Goal: Information Seeking & Learning: Learn about a topic

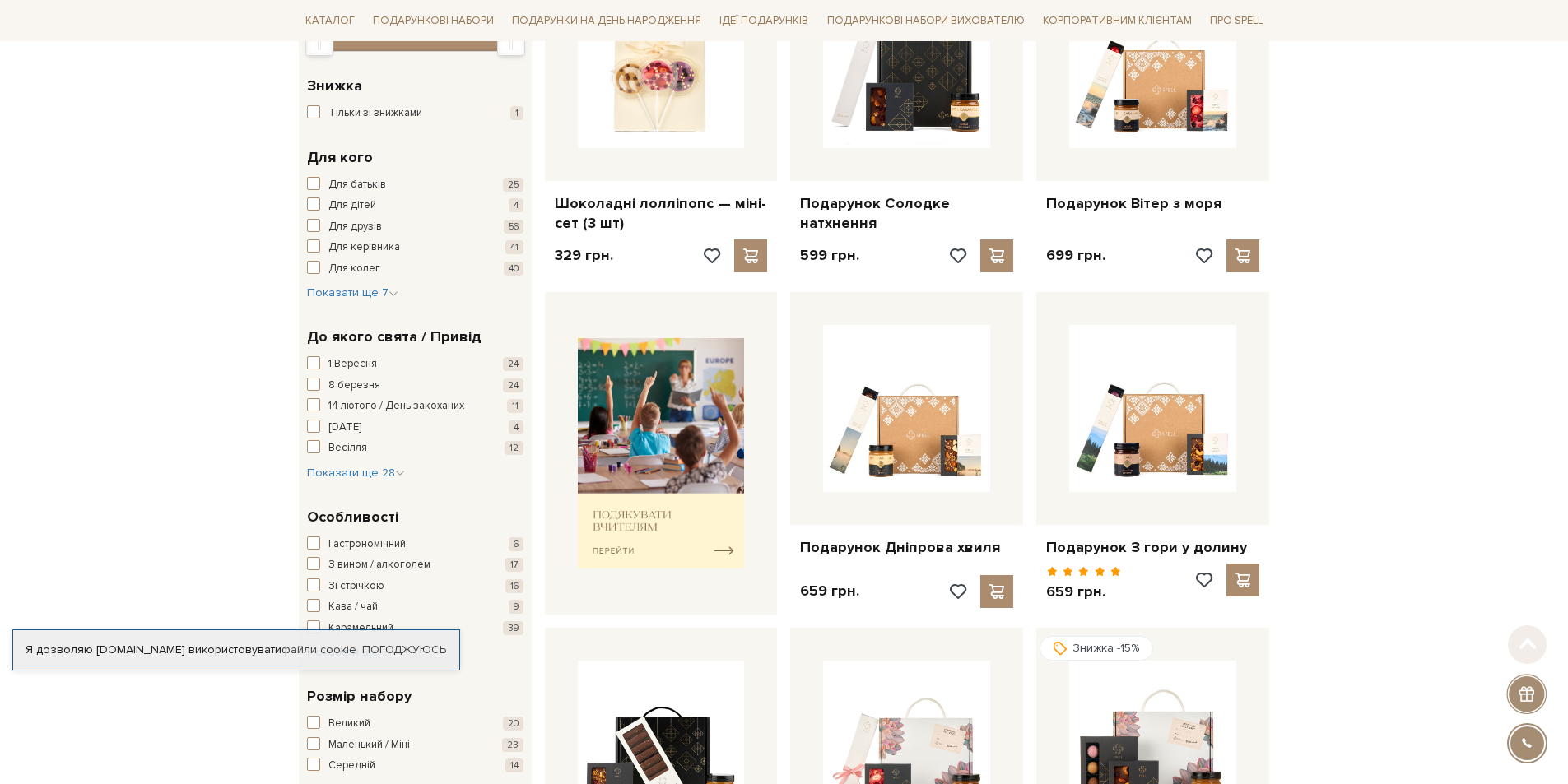
scroll to position [411, 0]
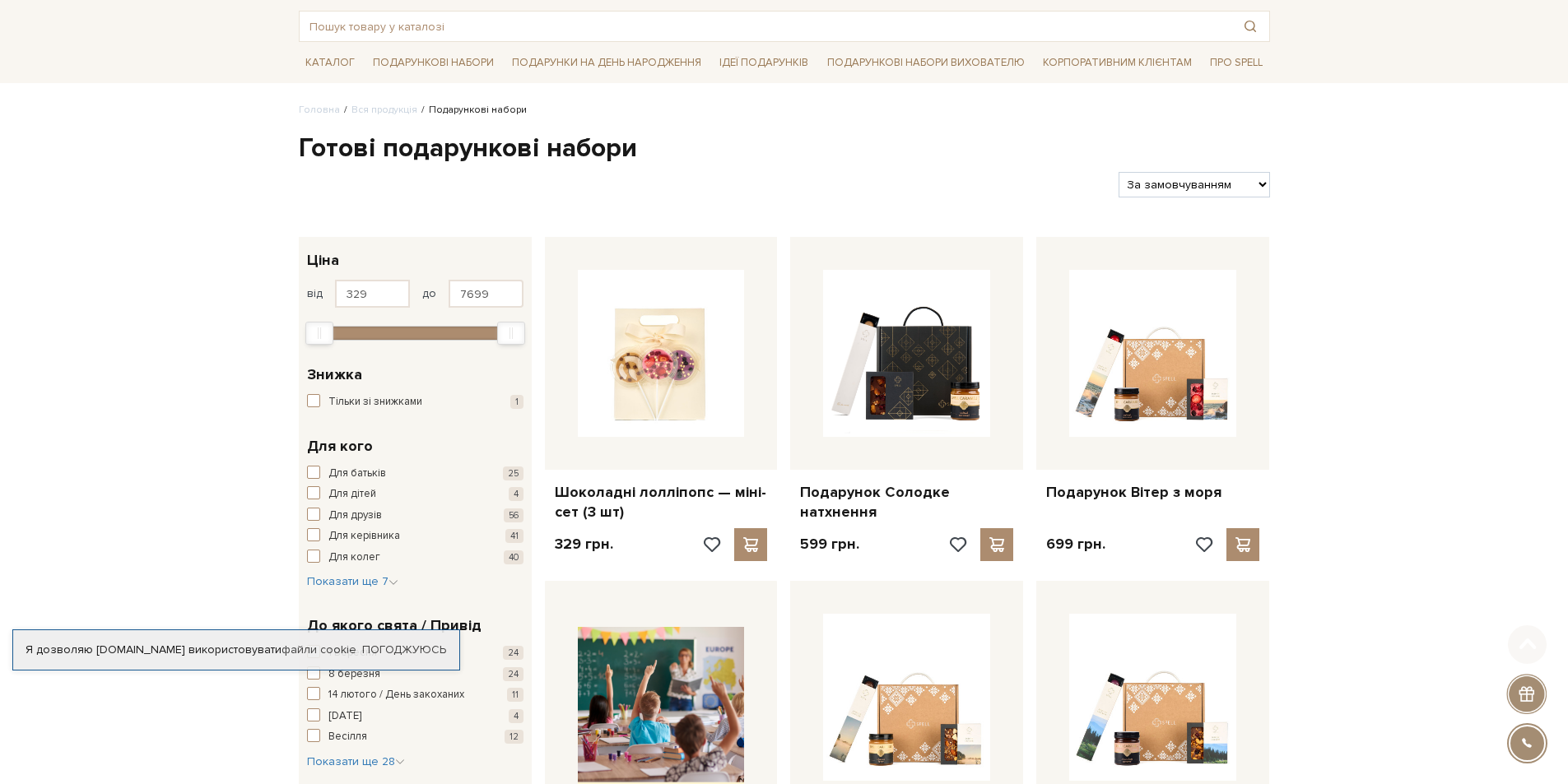
scroll to position [82, 0]
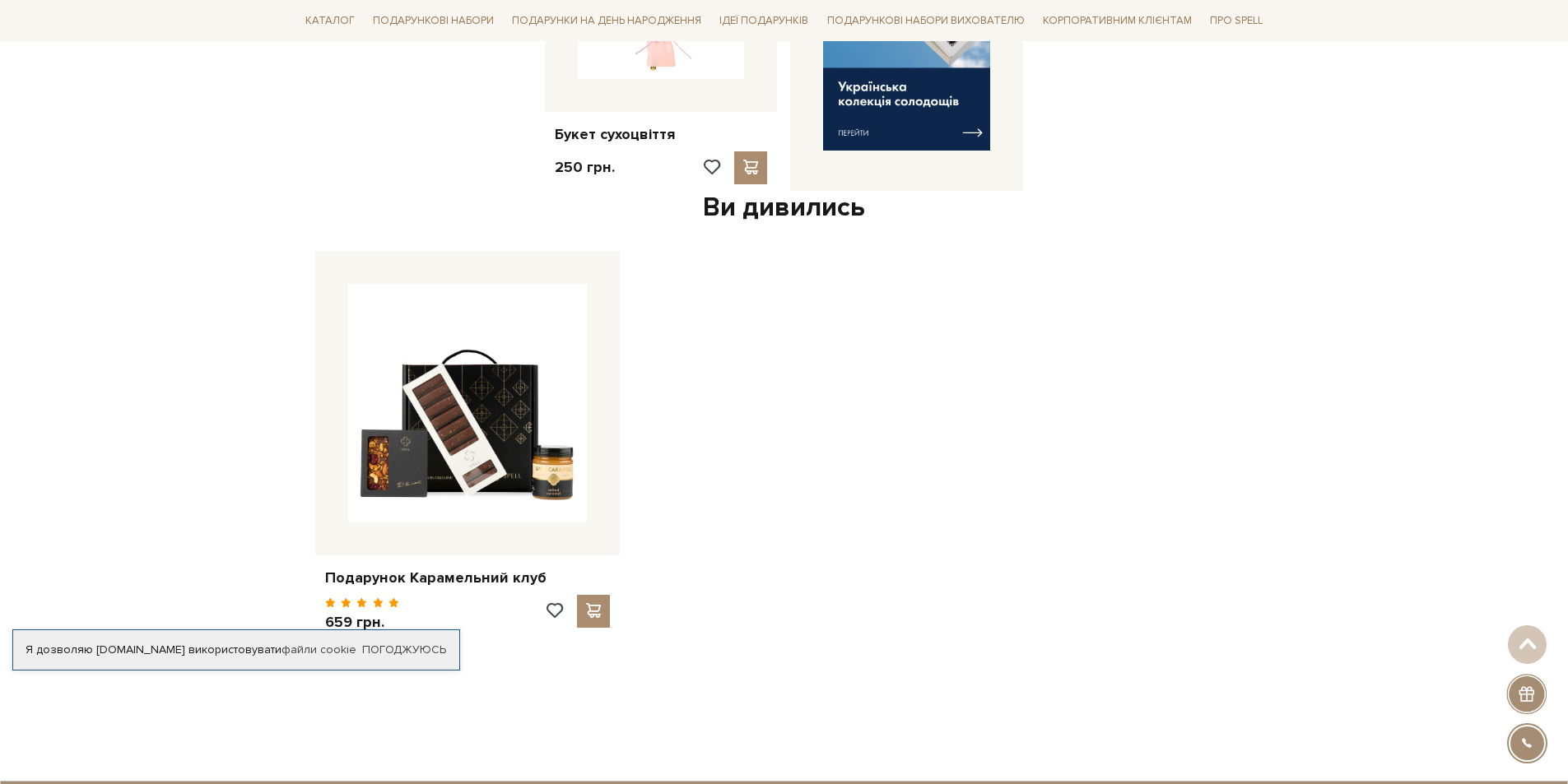
scroll to position [576, 0]
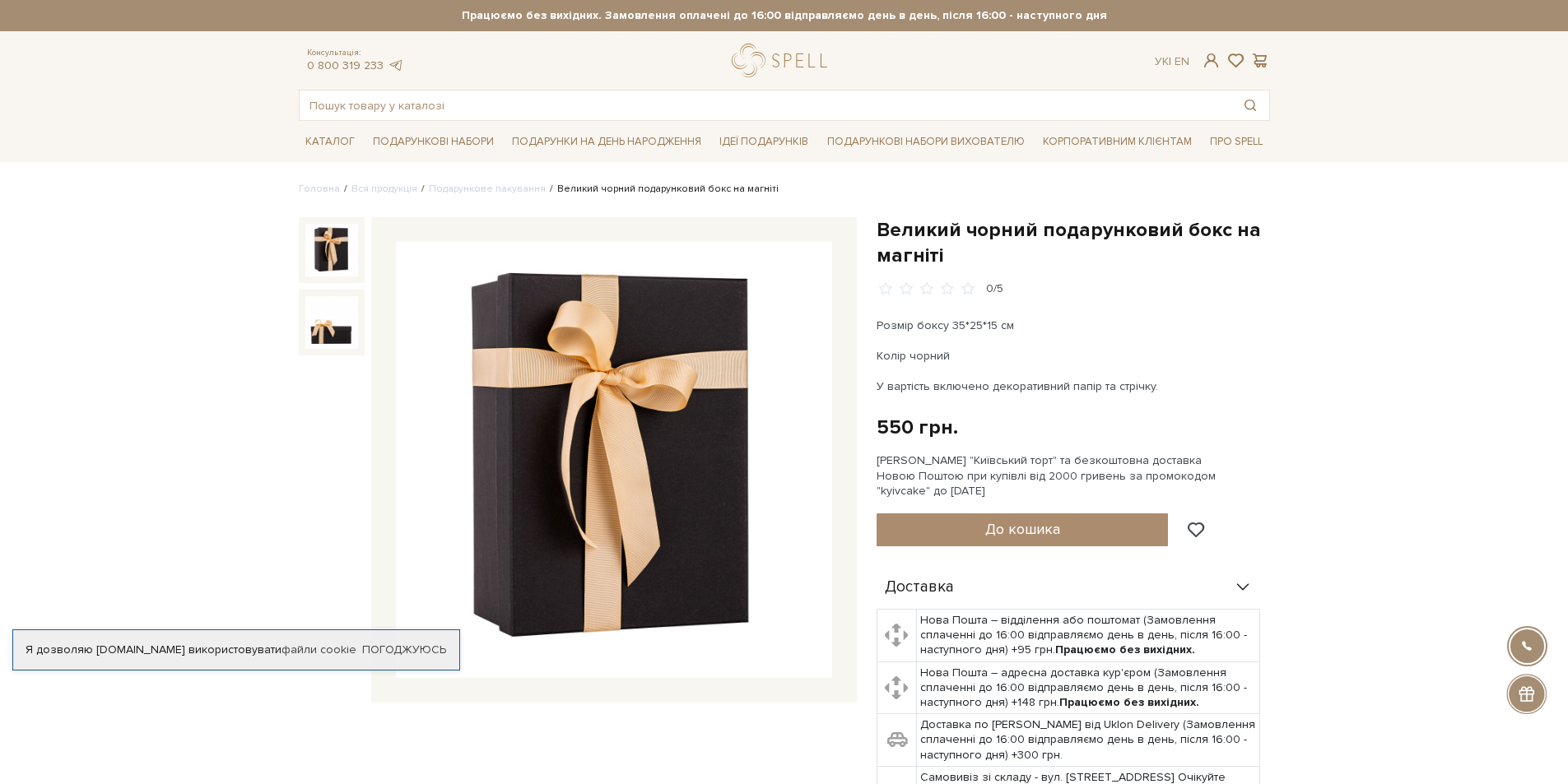
click at [571, 440] on img at bounding box center [614, 460] width 436 height 436
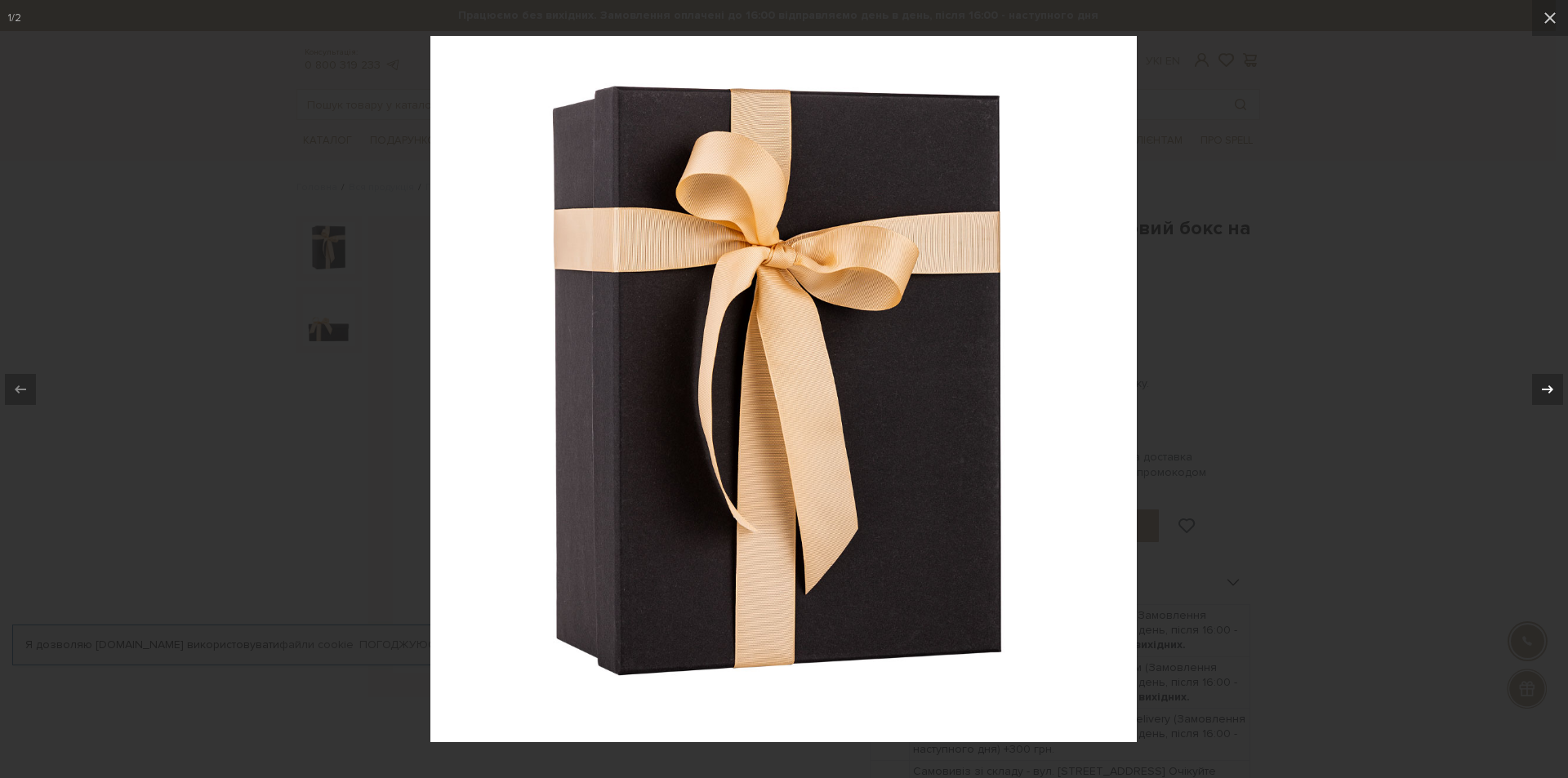
click at [1540, 378] on div at bounding box center [1547, 389] width 31 height 31
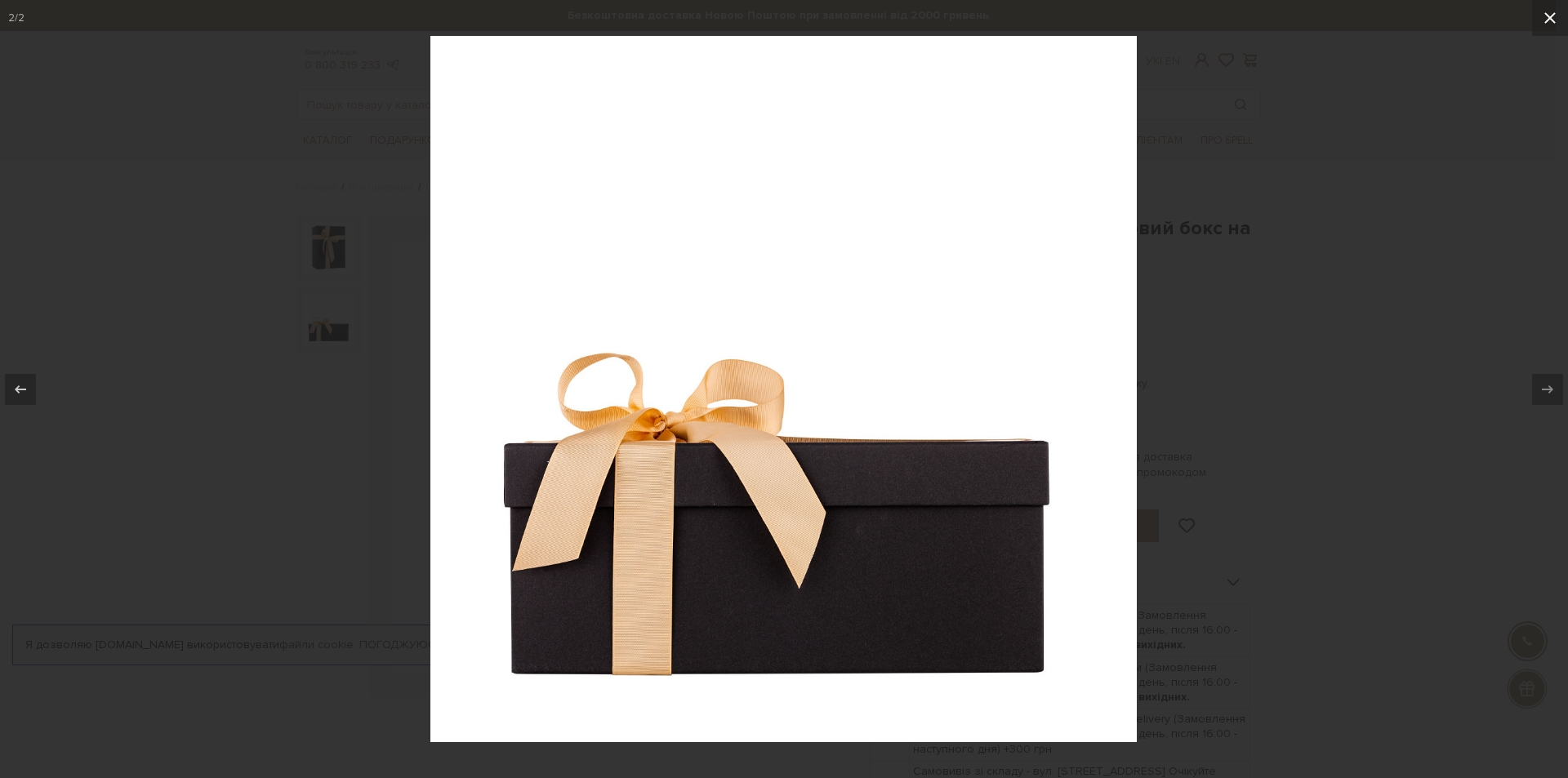
click at [1553, 11] on icon at bounding box center [1550, 18] width 19 height 19
